Goal: Task Accomplishment & Management: Complete application form

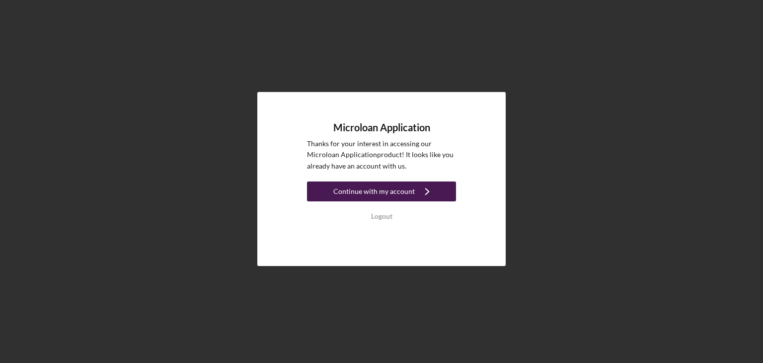
click at [377, 190] on div "Continue with my account" at bounding box center [373, 191] width 81 height 20
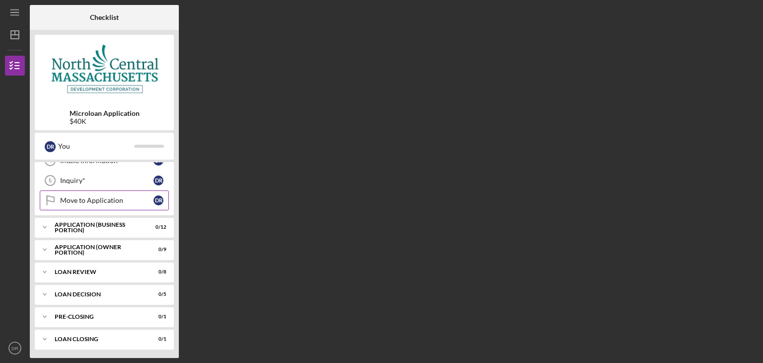
scroll to position [42, 0]
